Goal: Task Accomplishment & Management: Use online tool/utility

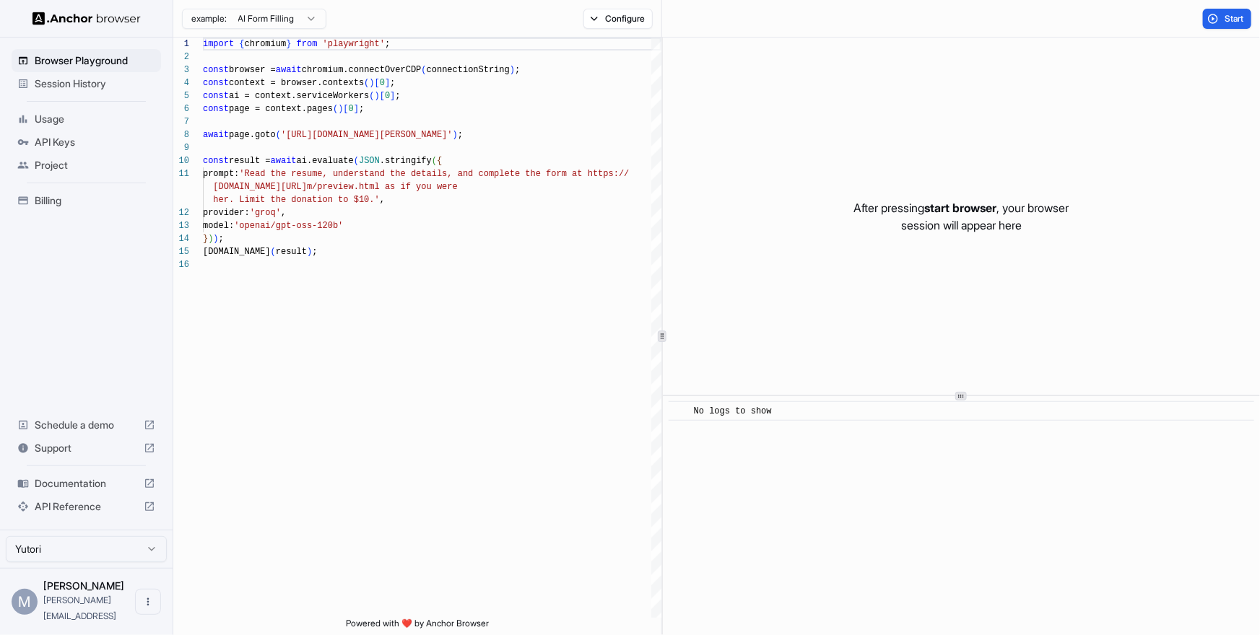
click at [51, 120] on span "Usage" at bounding box center [95, 119] width 121 height 14
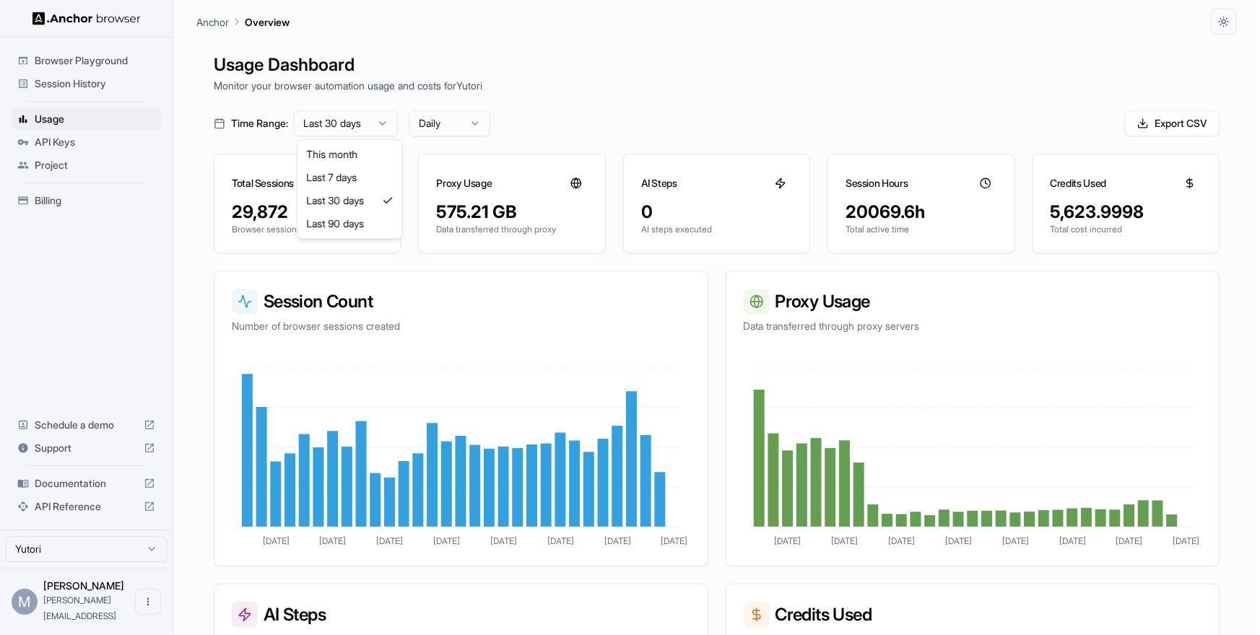
click at [343, 118] on html "Browser Playground Session History Usage API Keys Project Billing Schedule a de…" at bounding box center [630, 317] width 1260 height 635
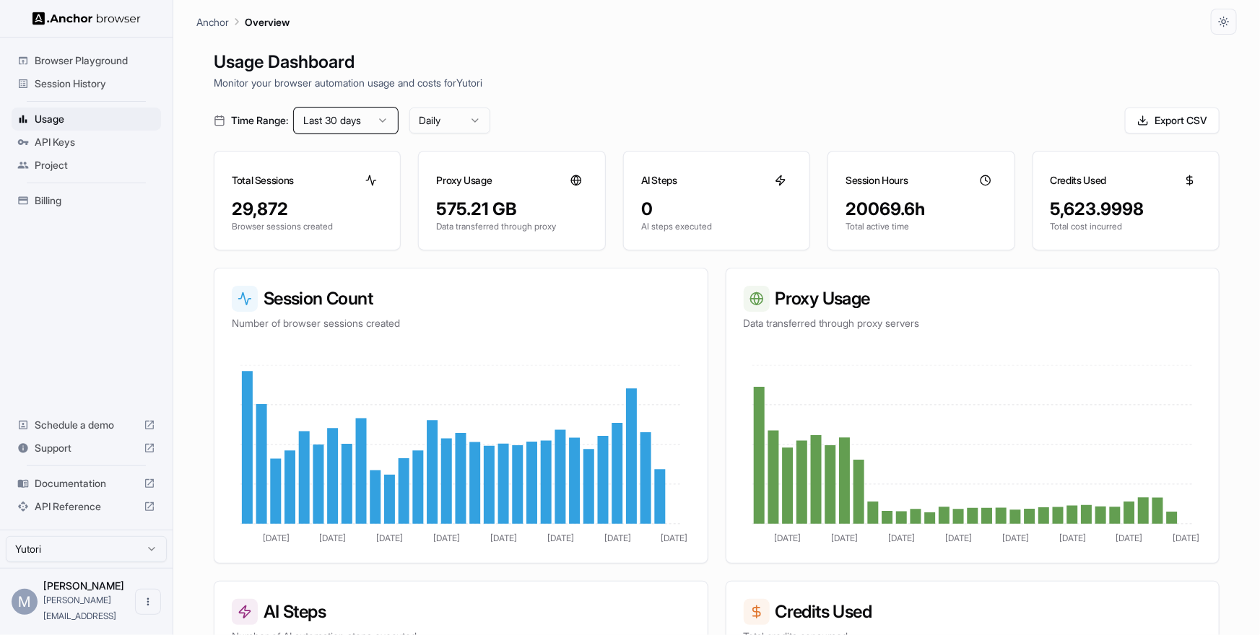
click at [593, 91] on html "Browser Playground Session History Usage API Keys Project Billing Schedule a de…" at bounding box center [630, 317] width 1260 height 635
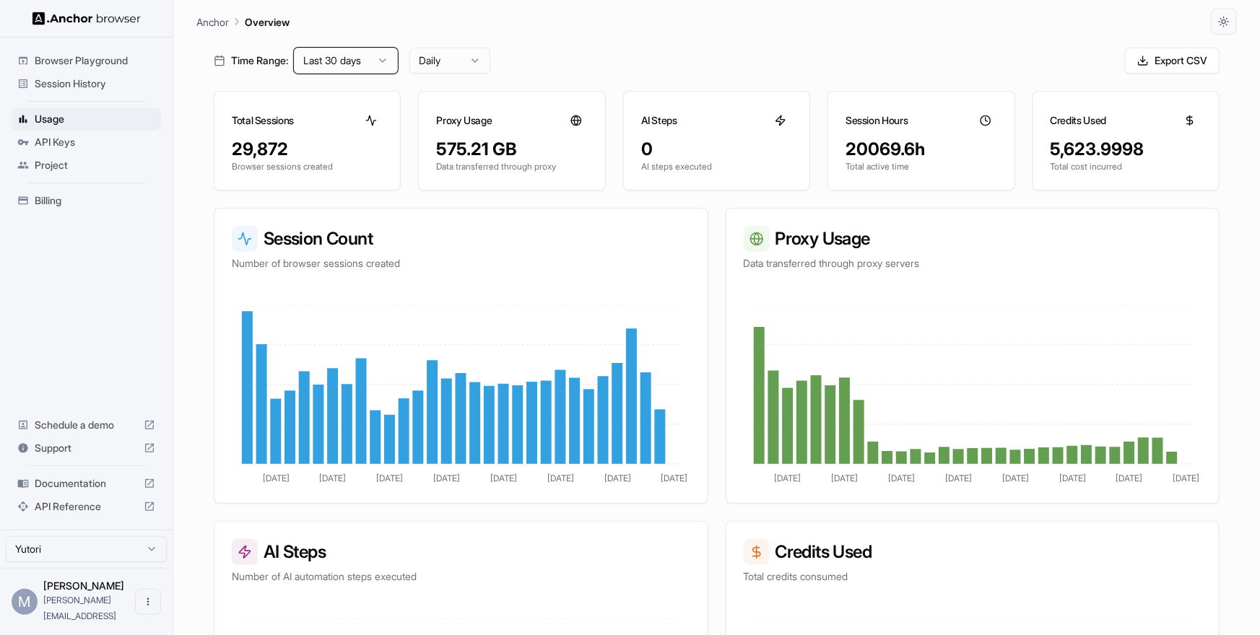
scroll to position [0, 0]
